Goal: Information Seeking & Learning: Learn about a topic

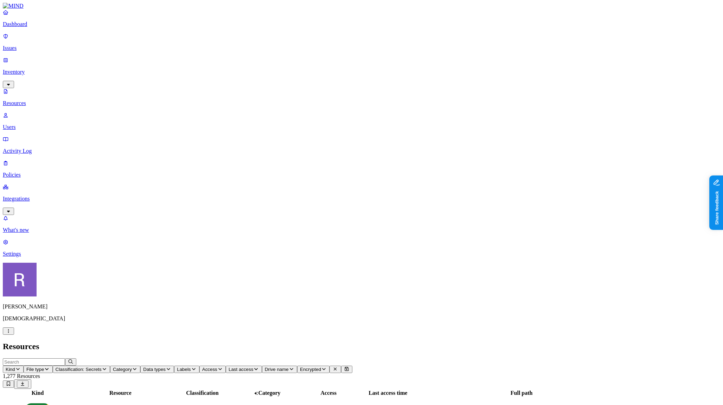
scroll to position [85, 0]
click at [35, 196] on p "Integrations" at bounding box center [361, 199] width 717 height 6
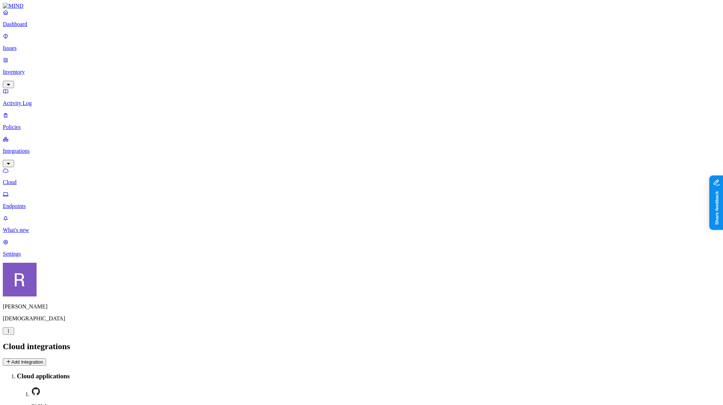
click at [40, 203] on p "Endpoints" at bounding box center [361, 206] width 717 height 6
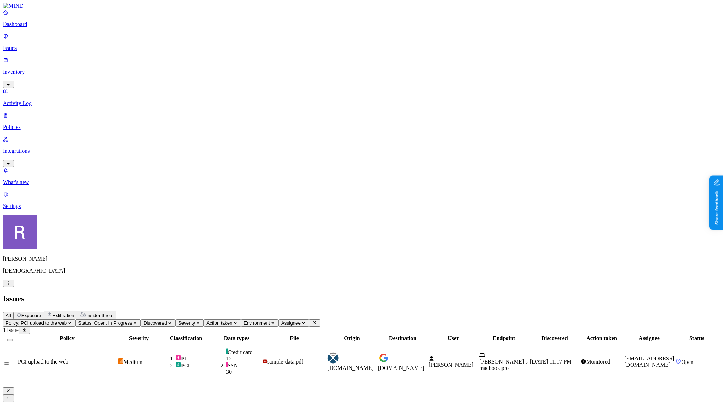
click at [11, 389] on icon "button" at bounding box center [9, 391] width 6 height 5
